Goal: Browse casually

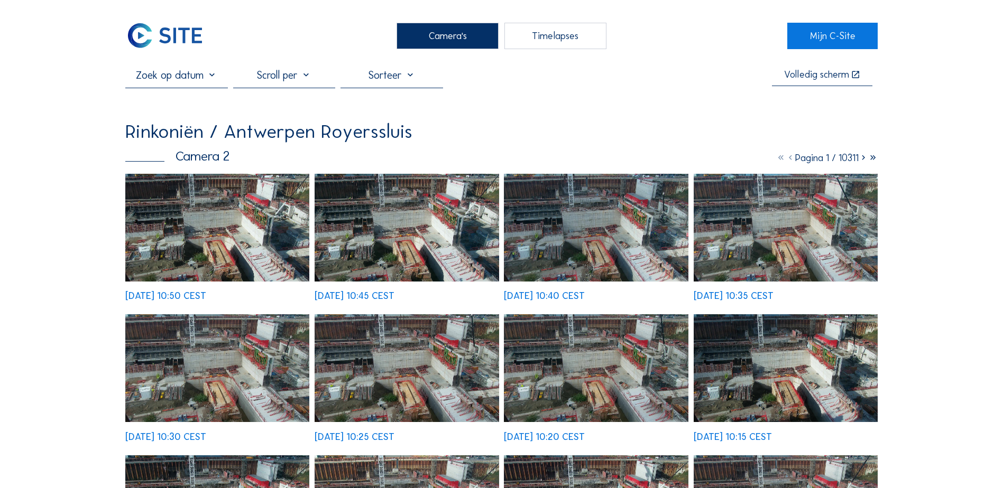
click at [539, 362] on img at bounding box center [596, 369] width 184 height 108
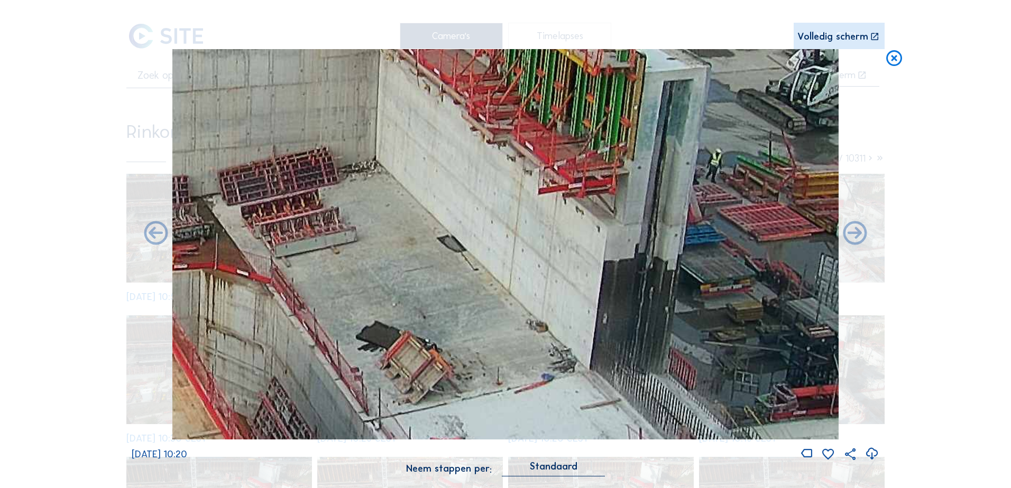
drag, startPoint x: 682, startPoint y: 296, endPoint x: 636, endPoint y: 306, distance: 47.2
click at [636, 306] on img at bounding box center [505, 244] width 667 height 391
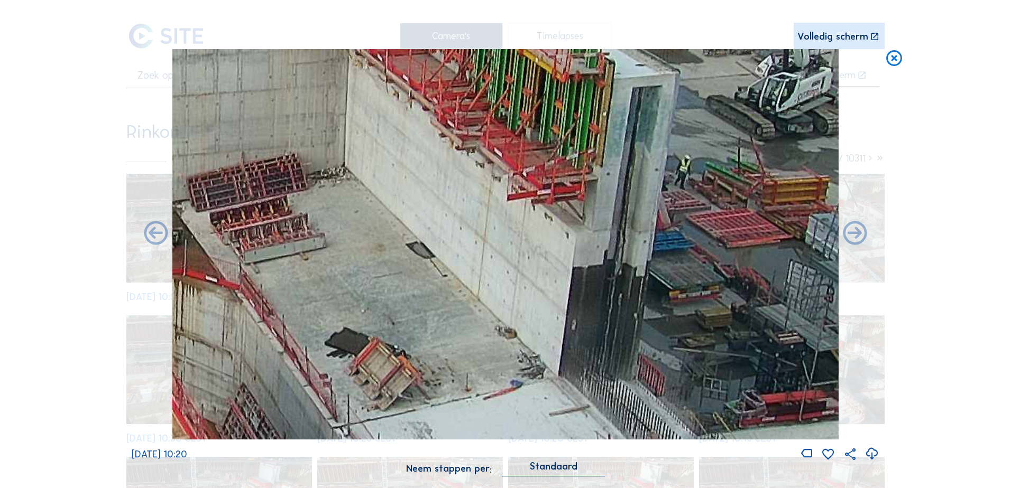
click at [891, 59] on icon at bounding box center [893, 59] width 19 height 20
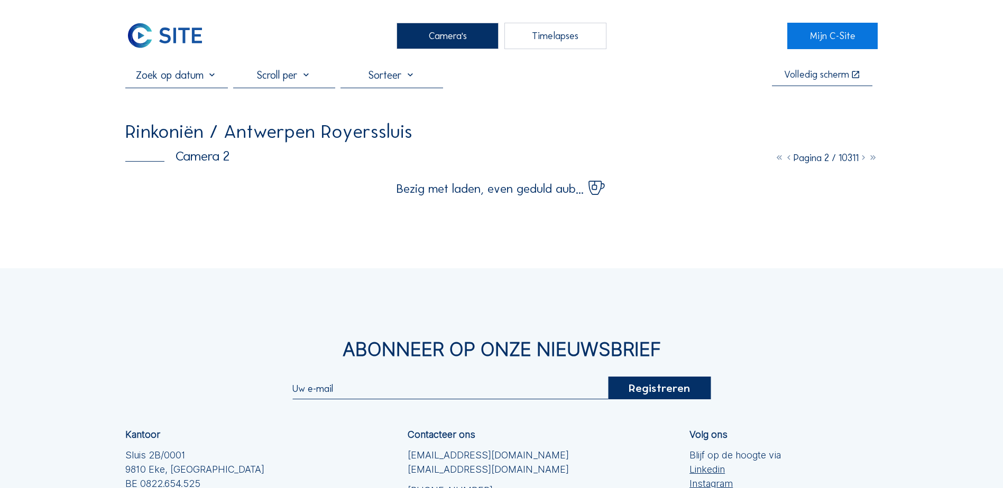
click at [453, 38] on div "Camera's" at bounding box center [447, 36] width 102 height 26
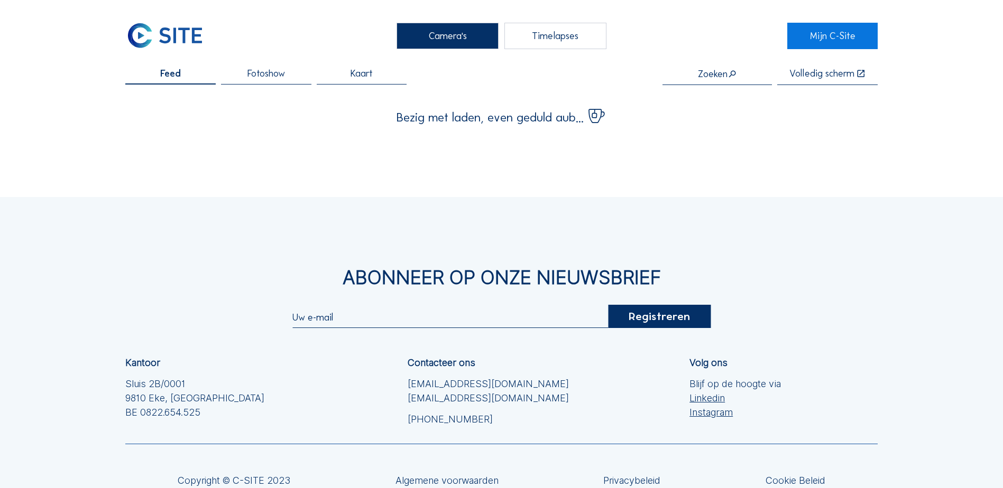
drag, startPoint x: 453, startPoint y: 38, endPoint x: 432, endPoint y: 33, distance: 21.2
click at [432, 33] on div "Camera's" at bounding box center [447, 36] width 102 height 26
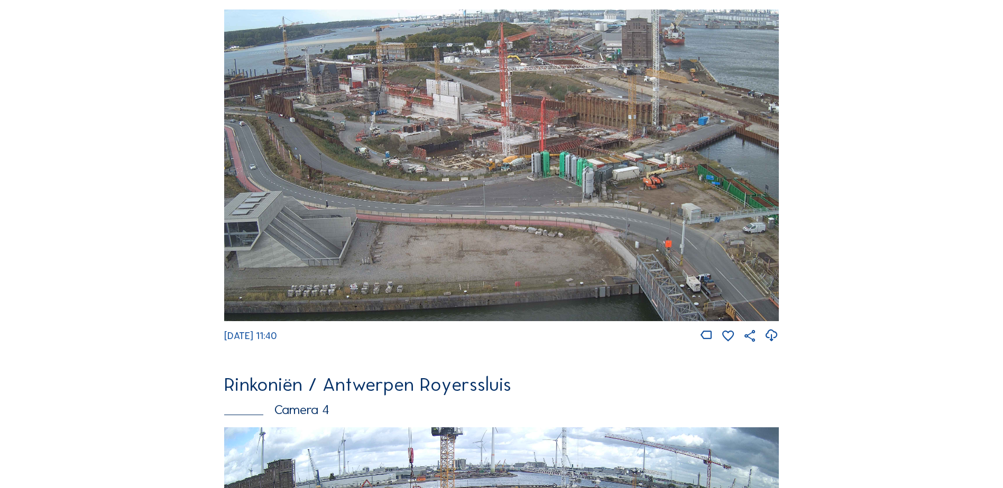
scroll to position [1111, 0]
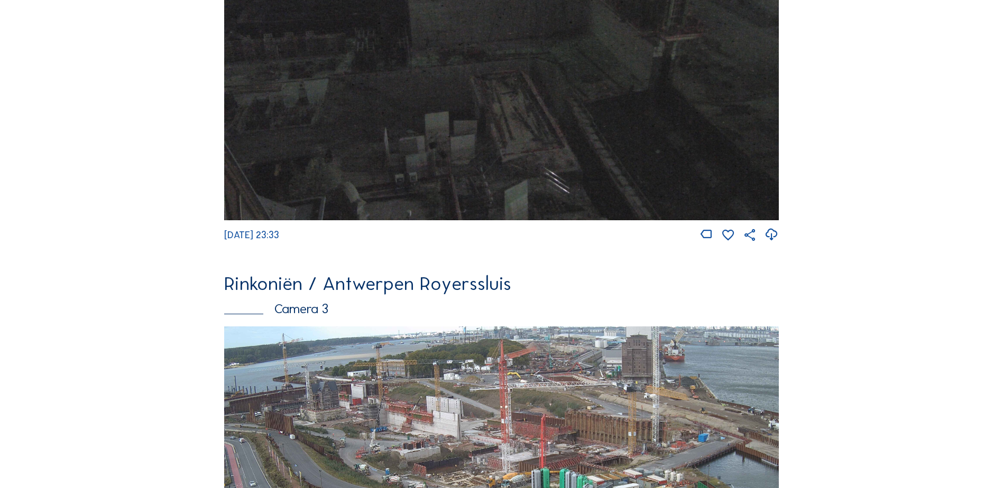
click at [476, 377] on img at bounding box center [501, 483] width 555 height 312
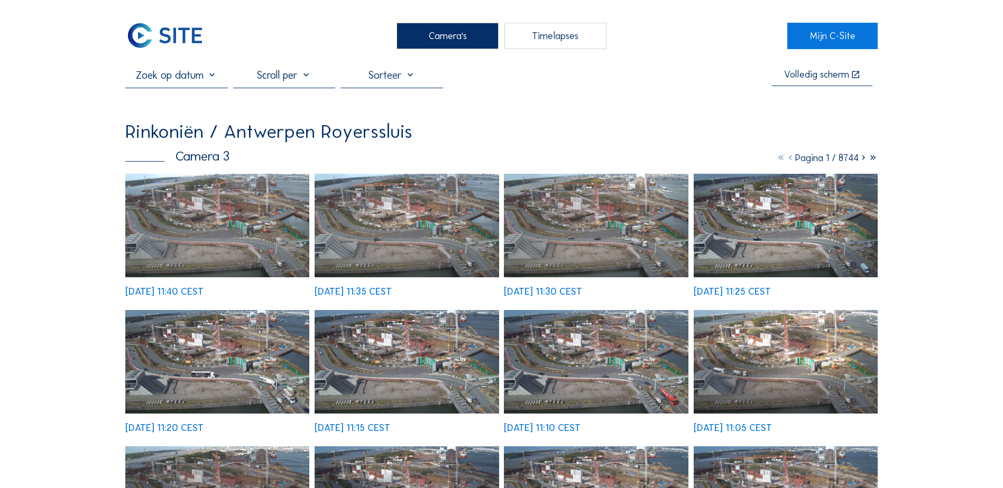
click at [235, 248] on img at bounding box center [217, 226] width 184 height 104
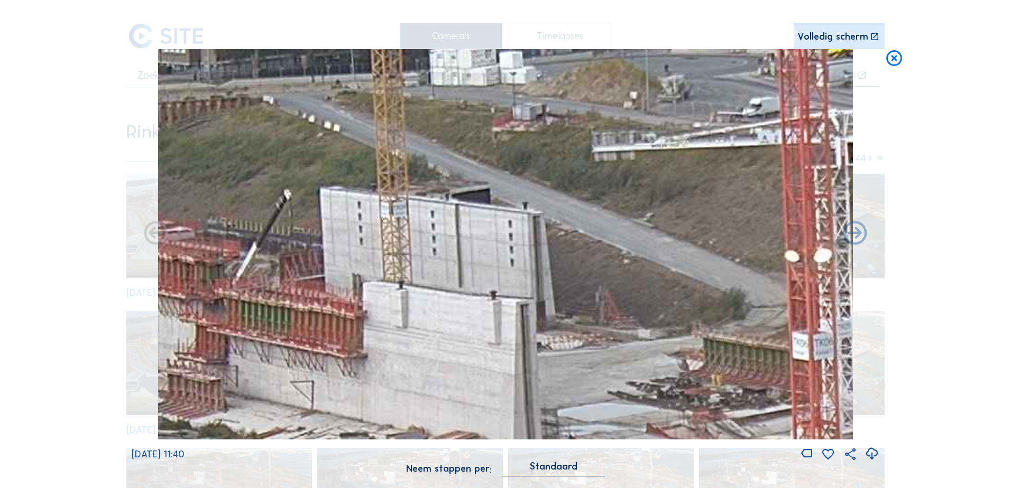
drag, startPoint x: 450, startPoint y: 161, endPoint x: 500, endPoint y: 225, distance: 80.3
click at [500, 225] on img at bounding box center [505, 244] width 695 height 391
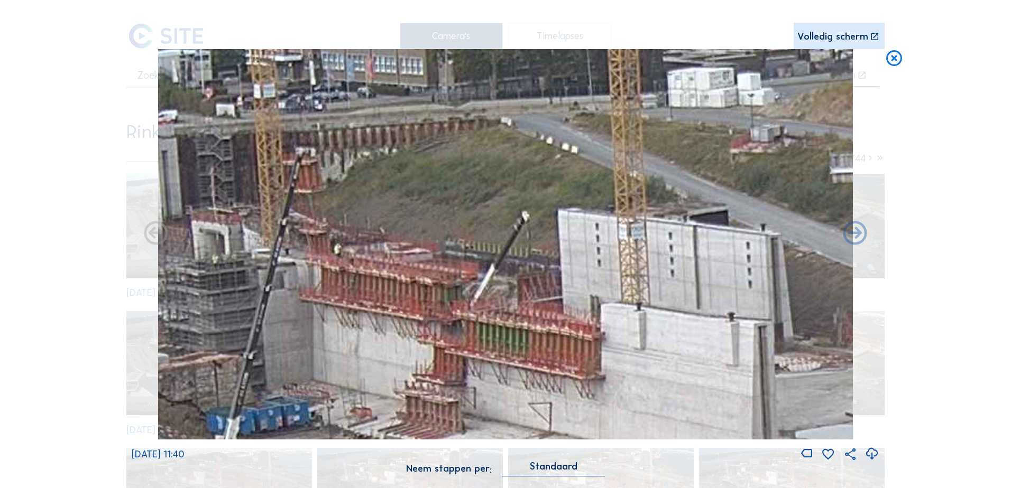
drag, startPoint x: 487, startPoint y: 233, endPoint x: 710, endPoint y: 239, distance: 223.7
click at [710, 239] on img at bounding box center [505, 244] width 695 height 391
